Goal: Task Accomplishment & Management: Manage account settings

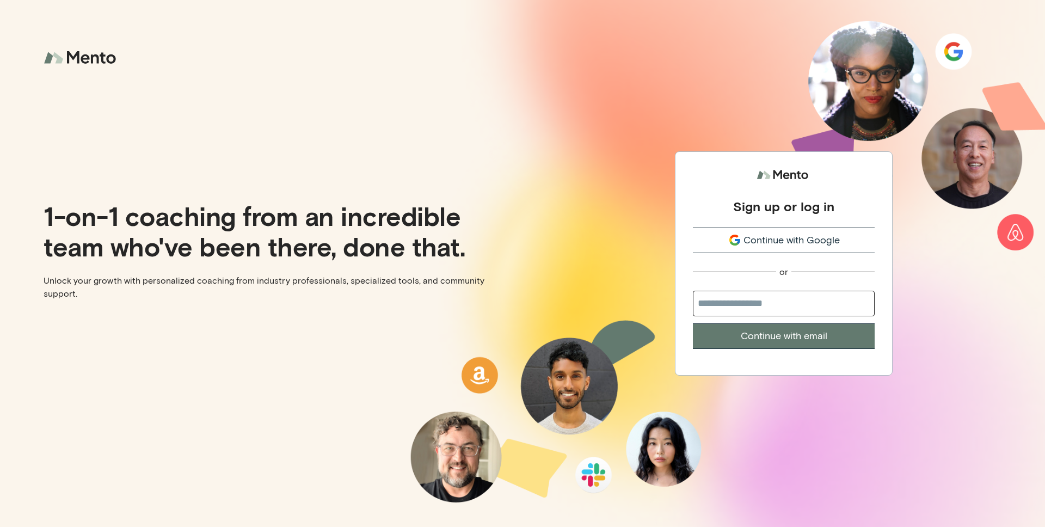
click at [773, 242] on span "Continue with Google" at bounding box center [791, 240] width 96 height 15
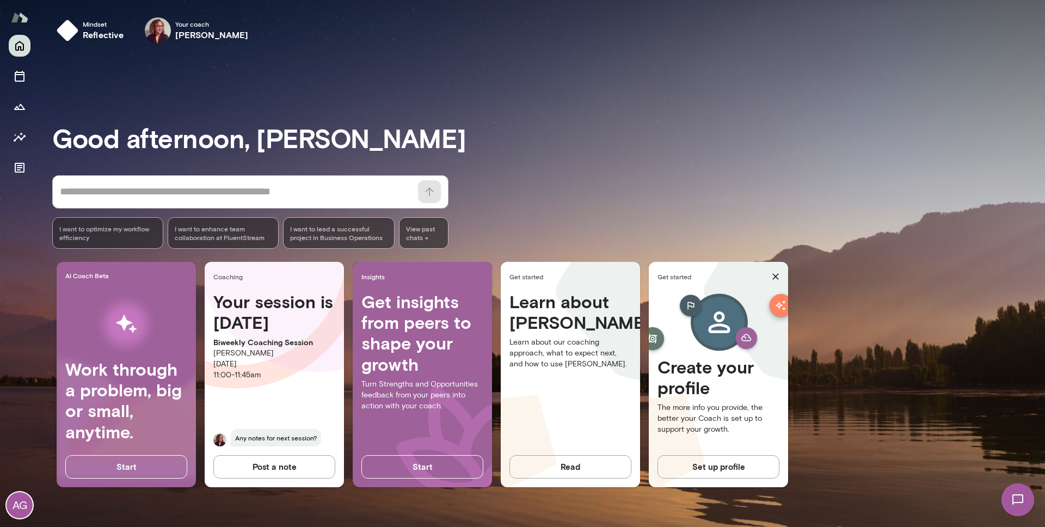
click at [248, 367] on p "Tuesday, October 7th" at bounding box center [274, 364] width 122 height 11
click at [22, 77] on icon "Sessions" at bounding box center [19, 76] width 13 height 13
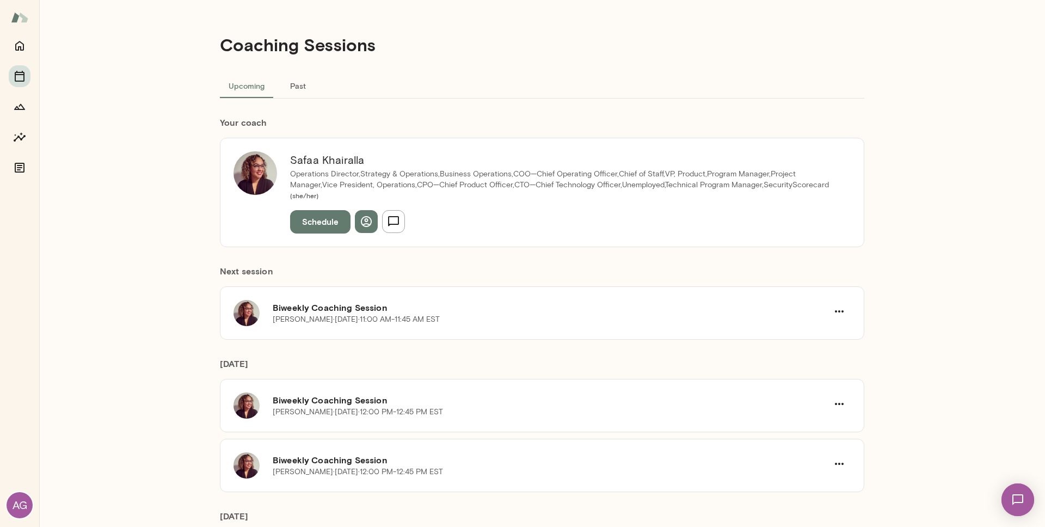
scroll to position [5, 0]
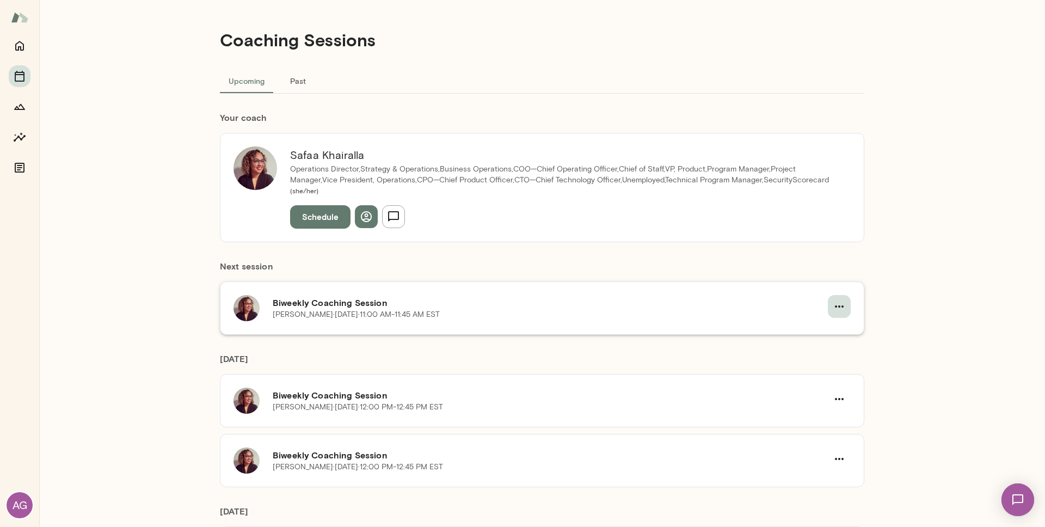
click at [835, 300] on icon "button" at bounding box center [839, 306] width 13 height 13
click at [816, 339] on span "Cancel" at bounding box center [819, 340] width 47 height 13
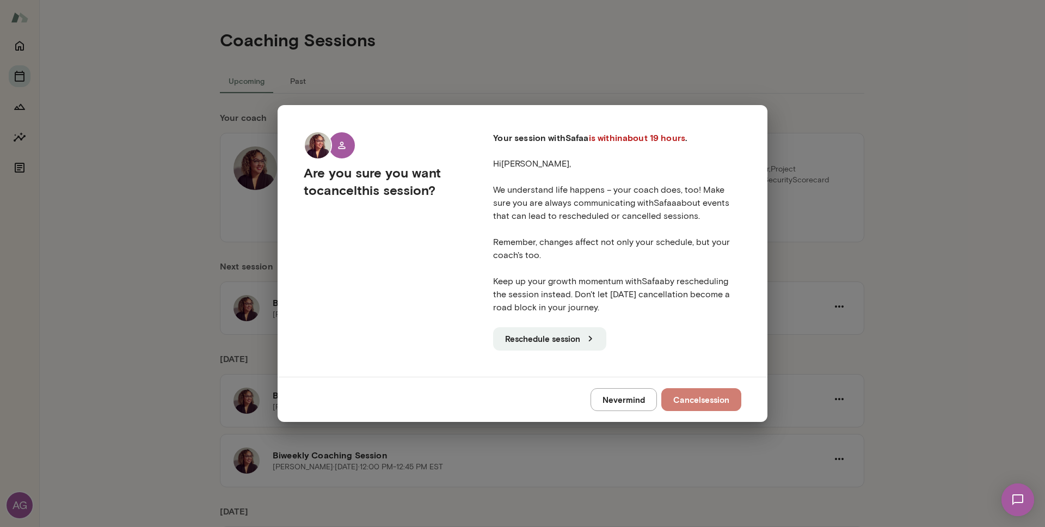
click at [694, 394] on button "Cancel session" at bounding box center [701, 399] width 80 height 23
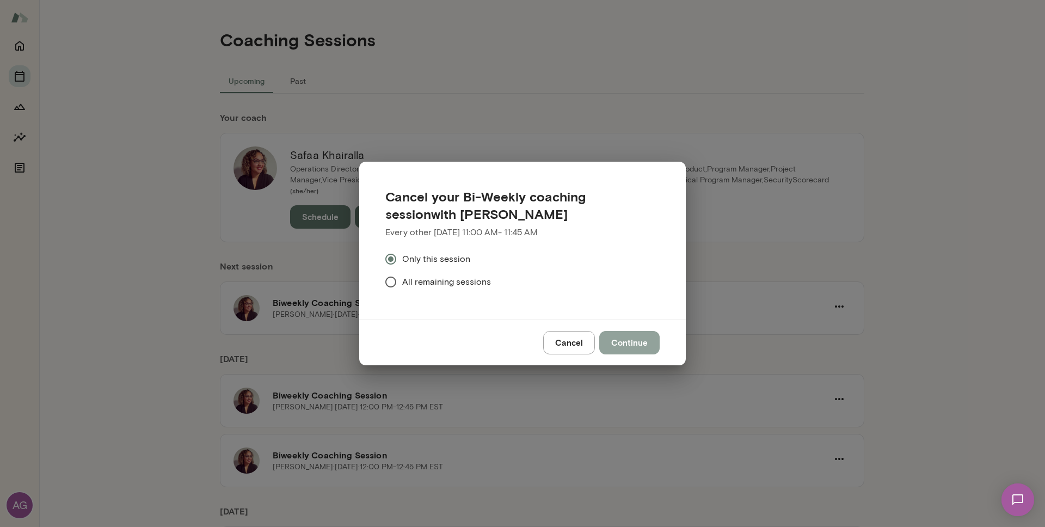
click at [626, 336] on button "Continue" at bounding box center [629, 342] width 60 height 23
